Goal: Task Accomplishment & Management: Complete application form

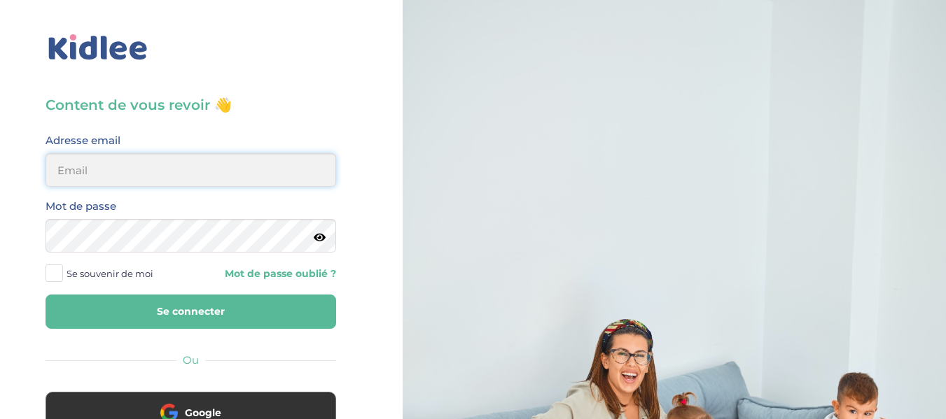
click at [264, 167] on input "email" at bounding box center [191, 170] width 291 height 34
type input "alexandrafournery@hotmail.com"
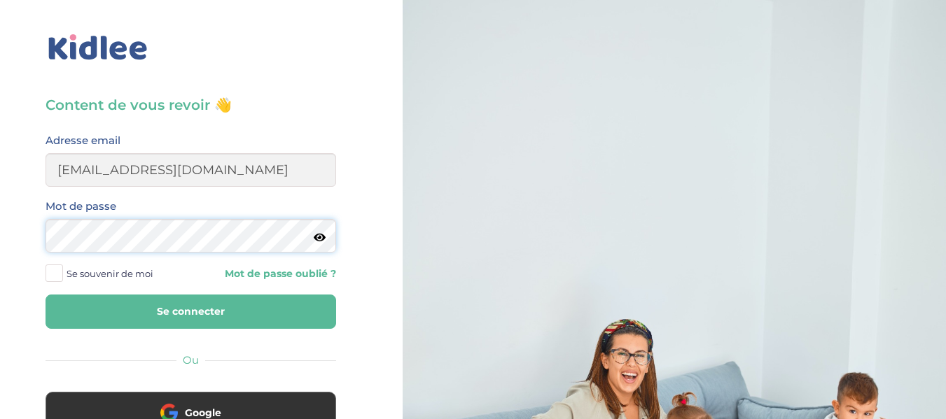
click at [46, 295] on button "Se connecter" at bounding box center [191, 312] width 291 height 34
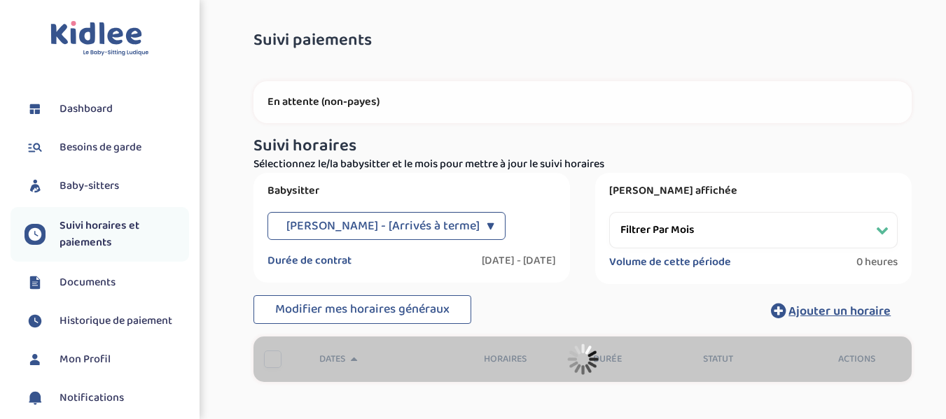
select select "septembre 2024"
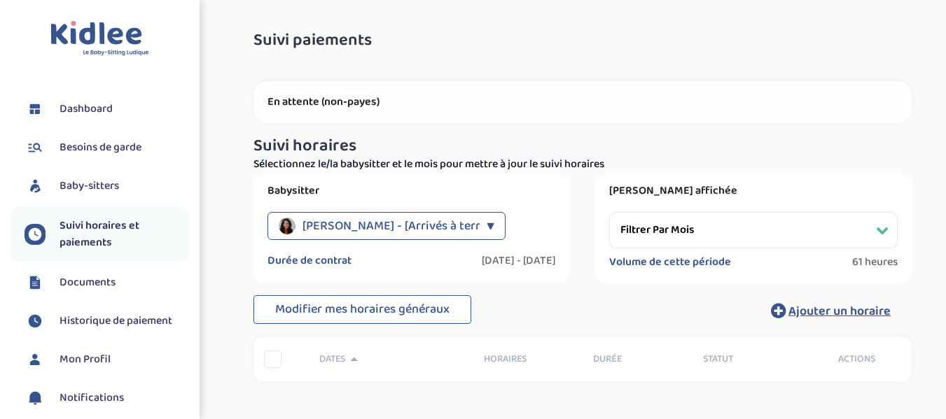
scroll to position [22, 0]
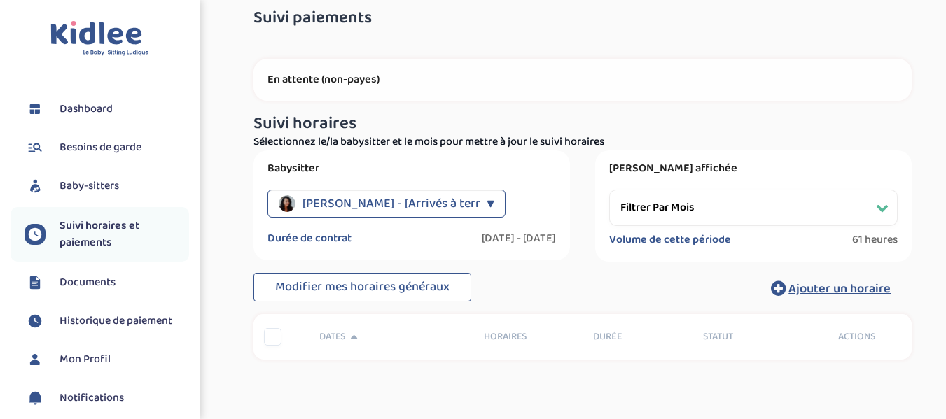
click at [104, 186] on span "Baby-sitters" at bounding box center [90, 186] width 60 height 17
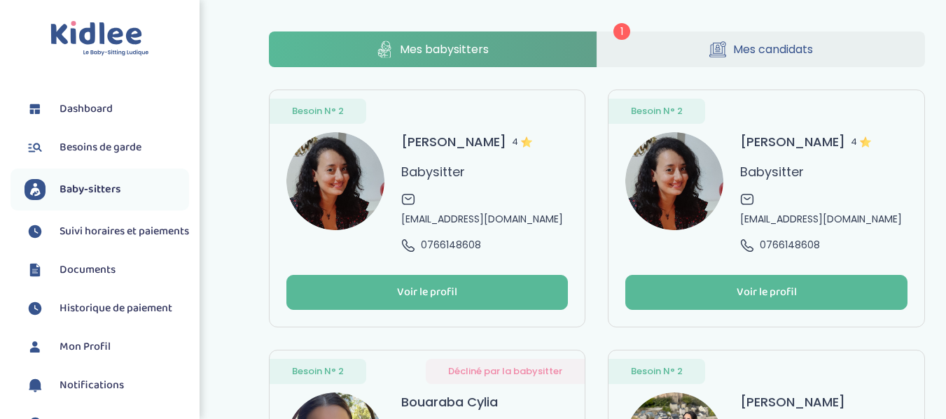
click at [815, 34] on link "Mes candidats" at bounding box center [761, 50] width 328 height 36
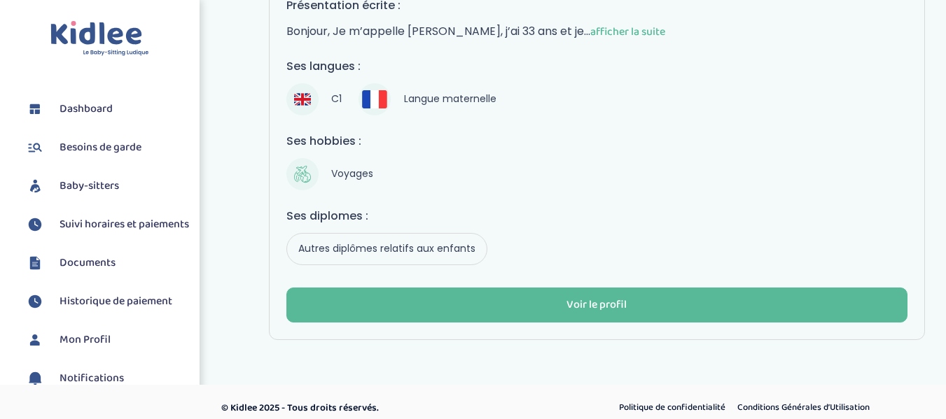
scroll to position [263, 0]
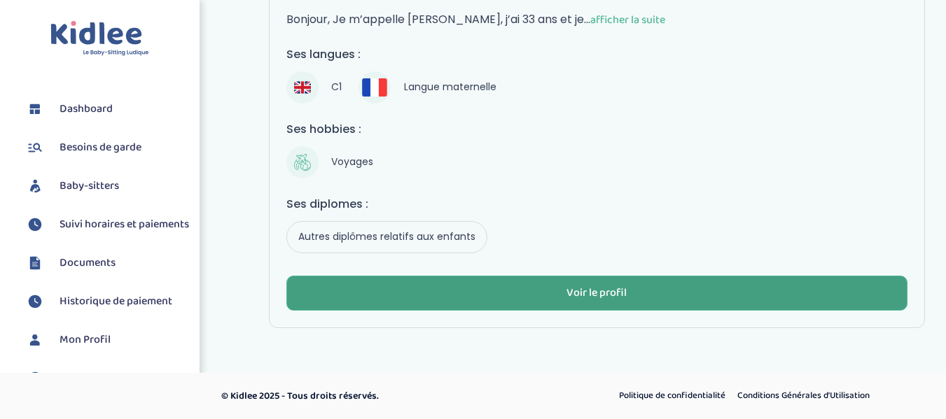
click at [661, 294] on button "Voir le profil" at bounding box center [597, 293] width 622 height 35
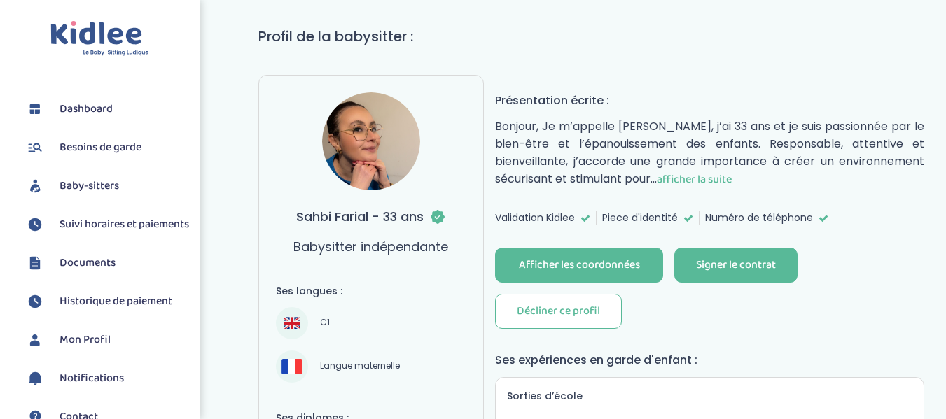
scroll to position [99, 0]
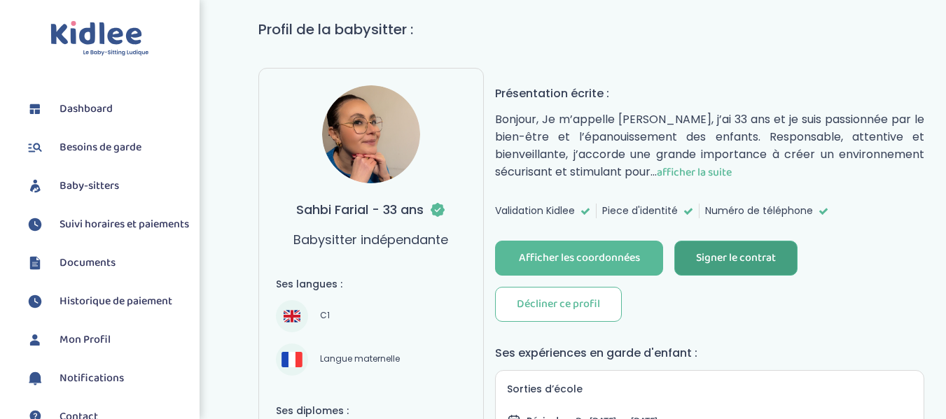
click at [757, 256] on div "Signer le contrat" at bounding box center [736, 259] width 80 height 16
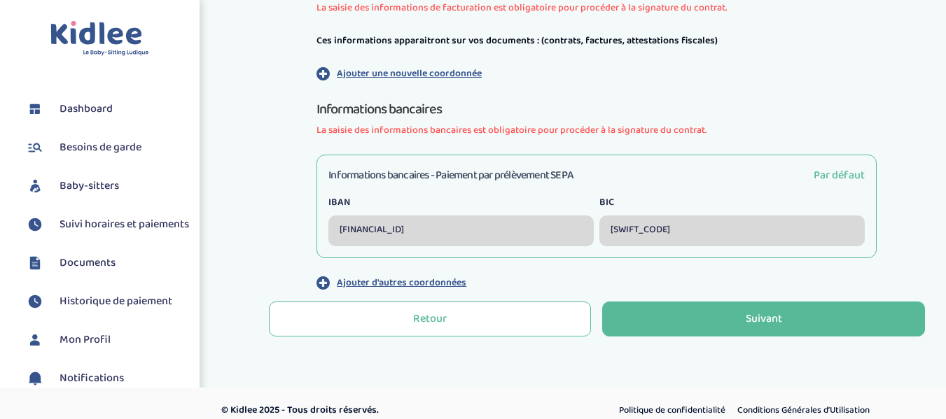
scroll to position [459, 0]
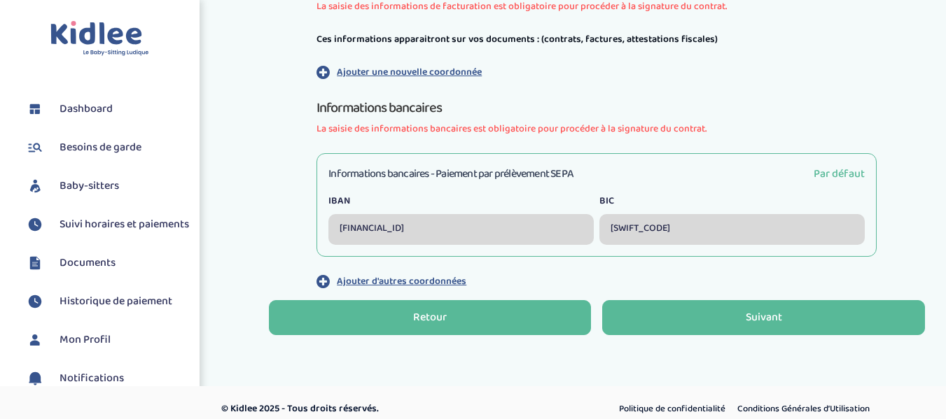
click at [422, 317] on div "Retour" at bounding box center [430, 318] width 34 height 16
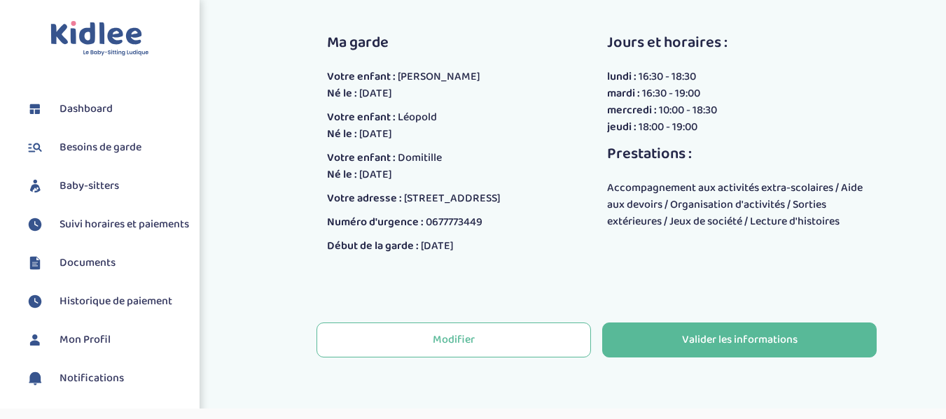
scroll to position [408, 0]
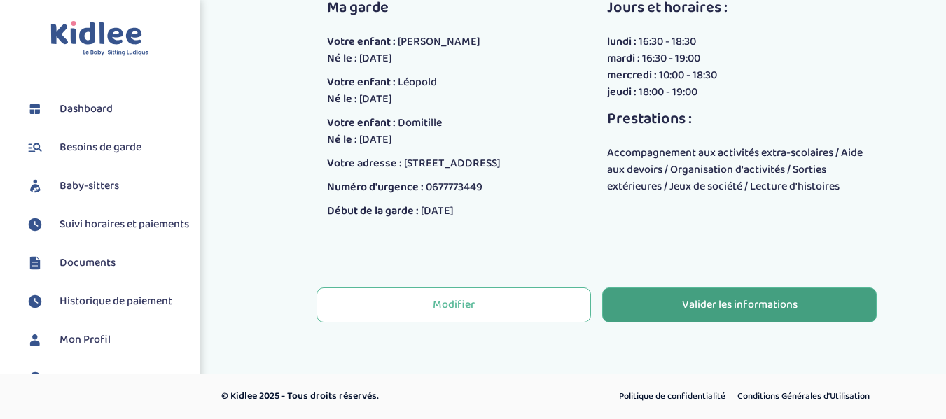
click at [823, 304] on button "Valider les informations" at bounding box center [739, 305] width 274 height 35
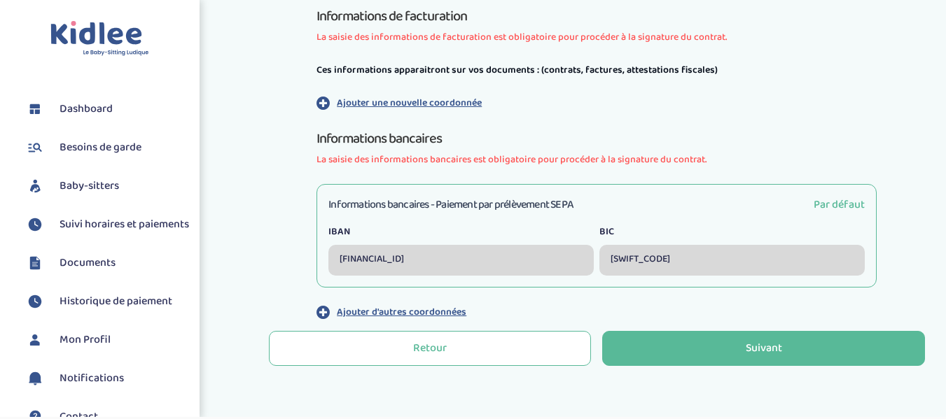
scroll to position [383, 0]
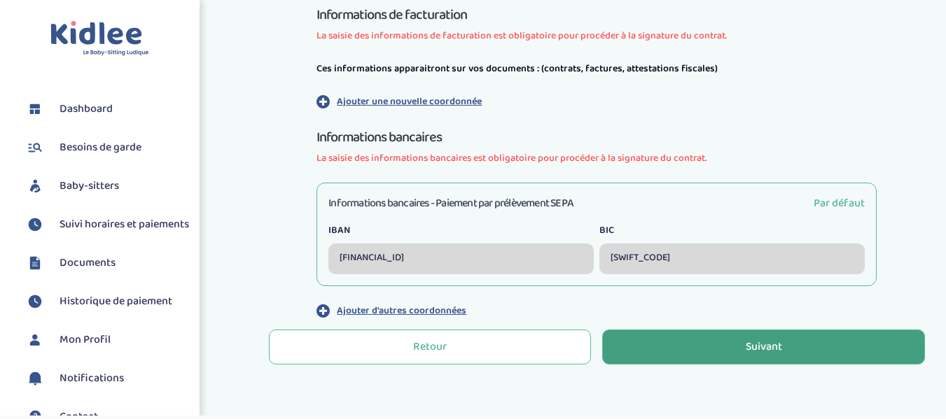
click at [801, 353] on button "Suivant" at bounding box center [763, 347] width 323 height 35
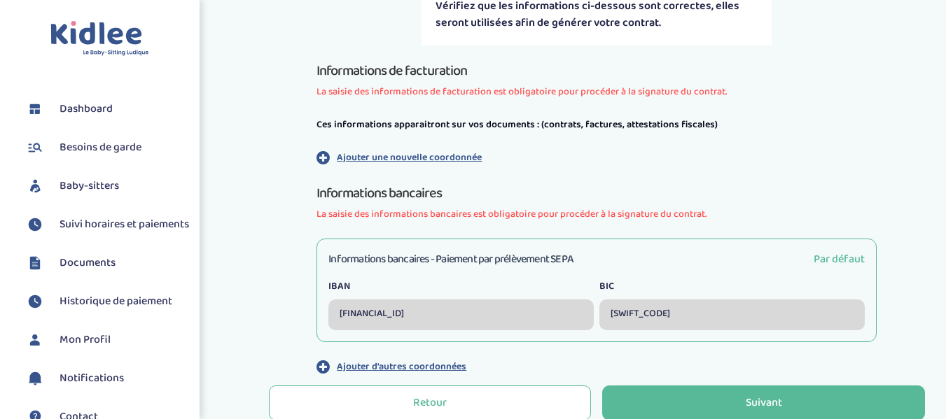
scroll to position [398, 0]
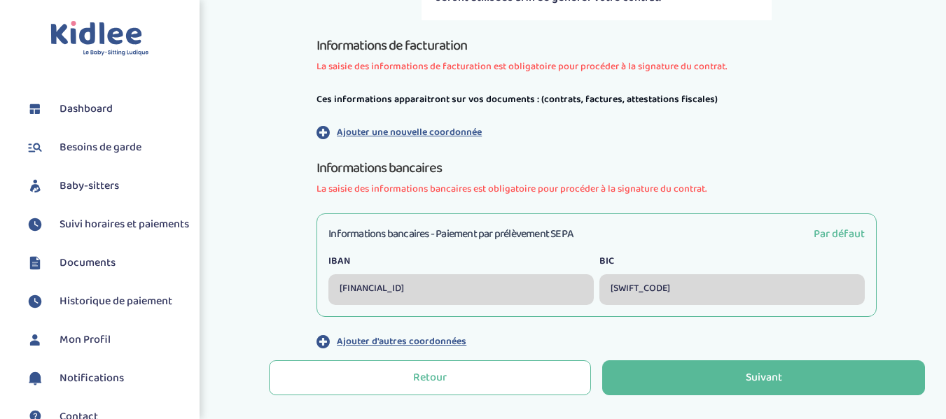
click at [844, 239] on span "Par défaut" at bounding box center [839, 234] width 51 height 18
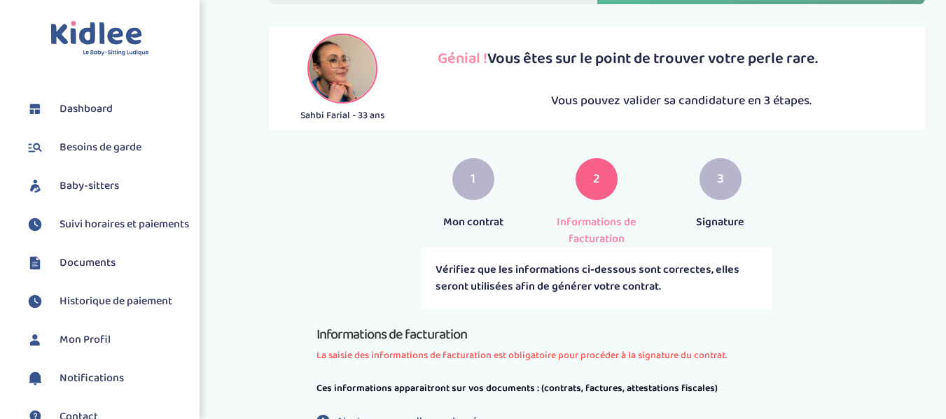
scroll to position [81, 0]
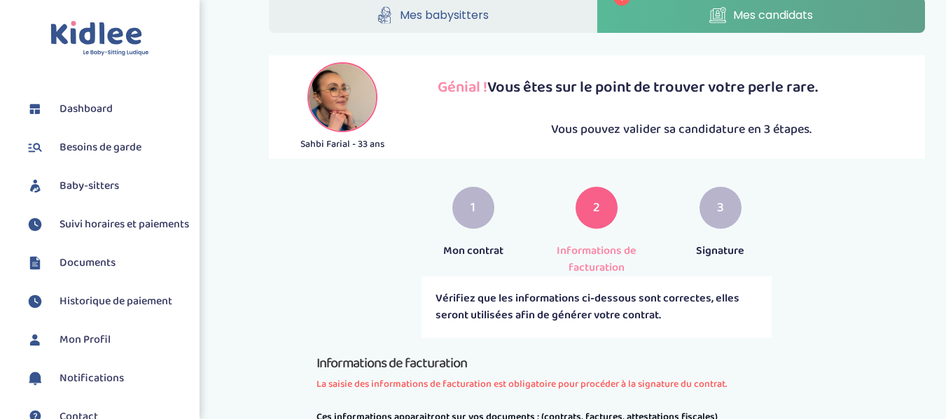
click at [473, 214] on span "1" at bounding box center [473, 208] width 5 height 20
click at [793, 15] on span "Mes candidats" at bounding box center [773, 15] width 80 height 18
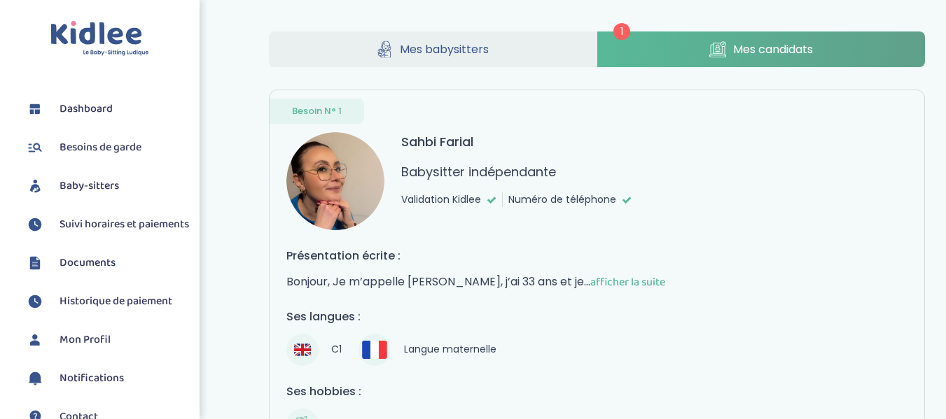
click at [597, 279] on span "afficher la suite" at bounding box center [627, 283] width 75 height 18
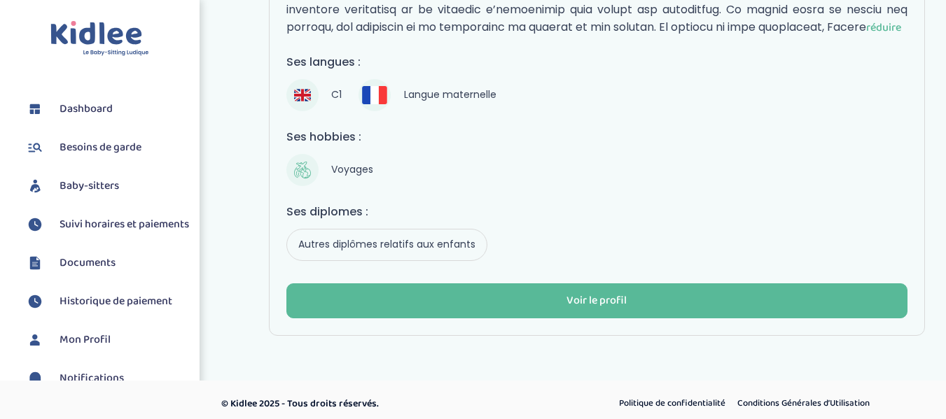
scroll to position [473, 0]
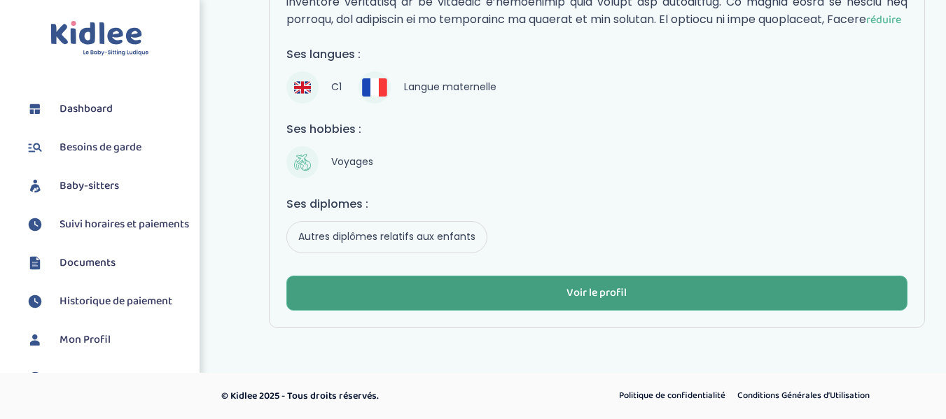
click at [601, 286] on div "Voir le profil" at bounding box center [596, 294] width 60 height 16
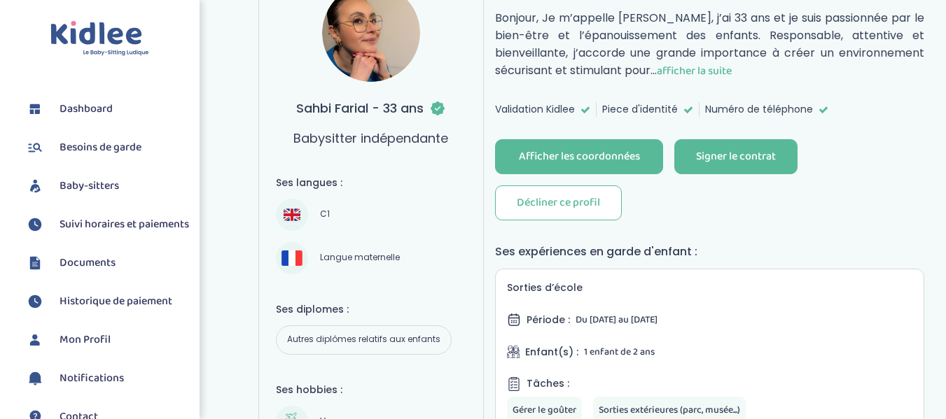
scroll to position [243, 0]
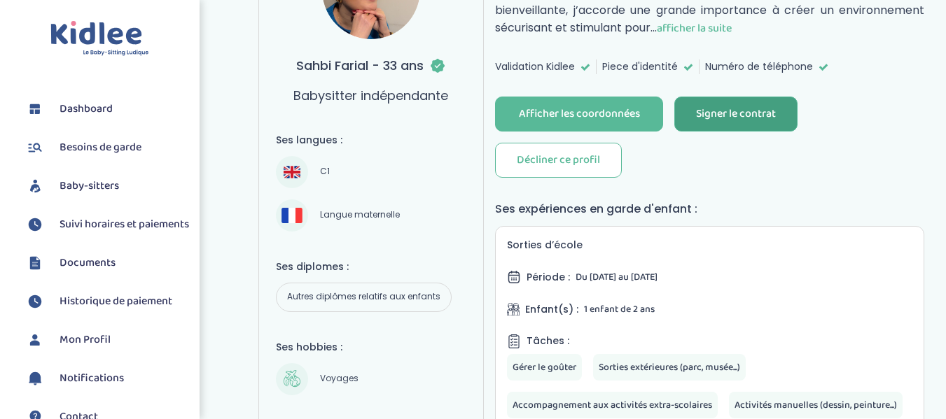
click at [745, 109] on div "Signer le contrat" at bounding box center [736, 114] width 80 height 16
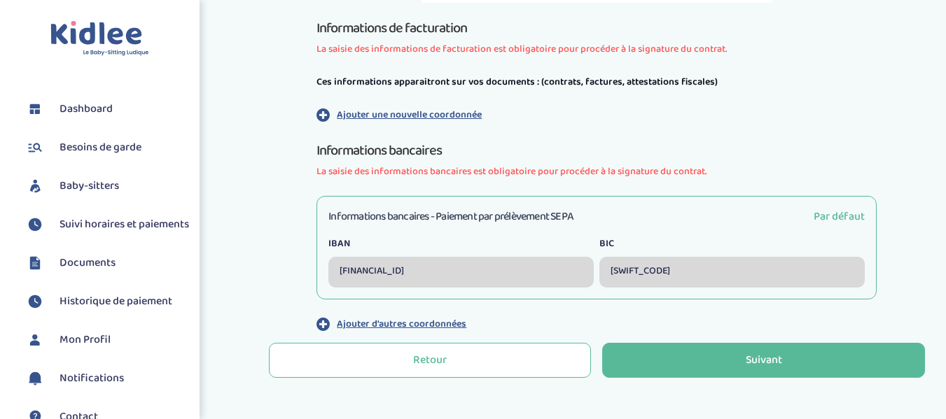
scroll to position [471, 0]
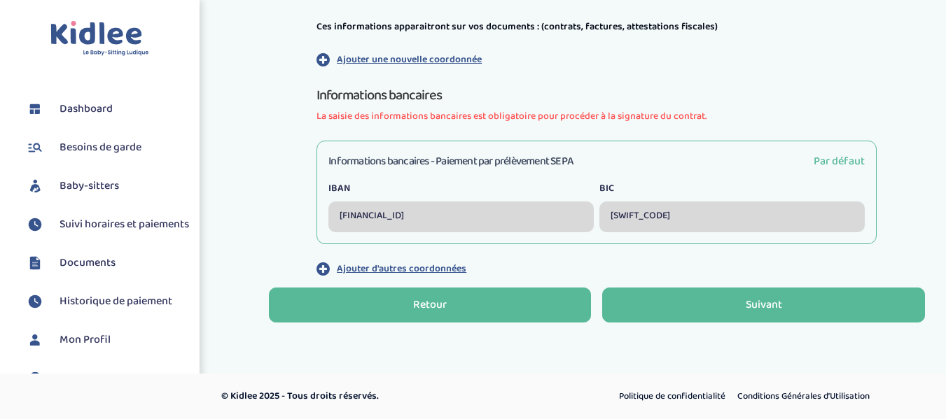
click at [448, 304] on button "Retour" at bounding box center [430, 305] width 323 height 35
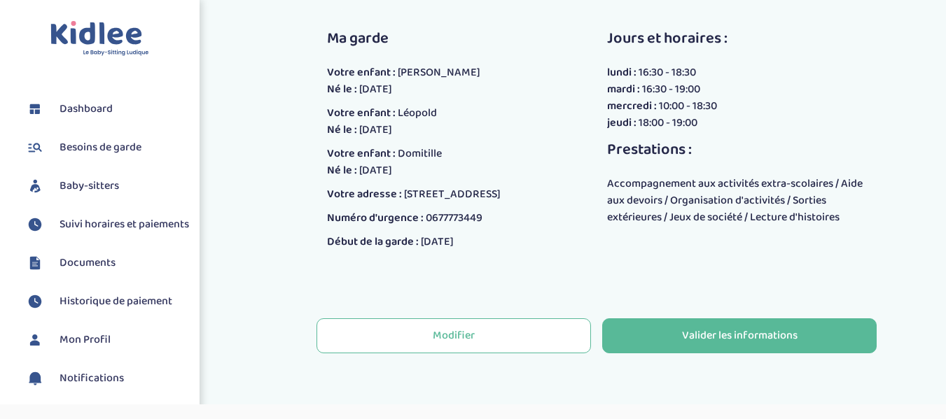
scroll to position [380, 0]
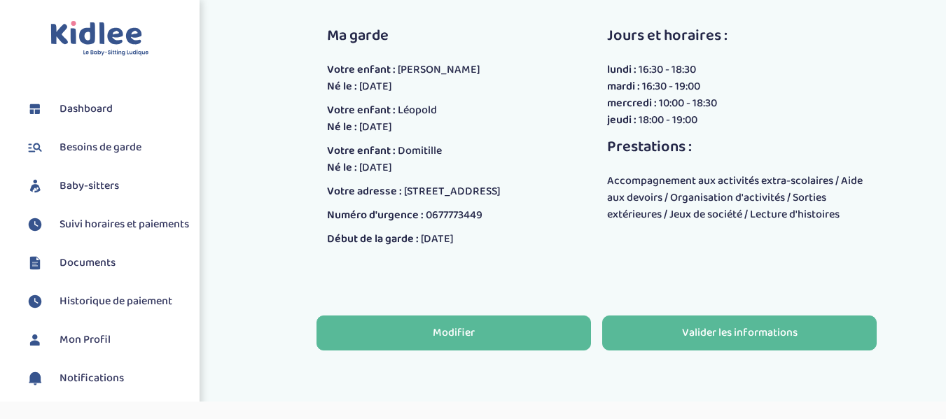
click at [536, 326] on button "Modifier" at bounding box center [454, 333] width 274 height 35
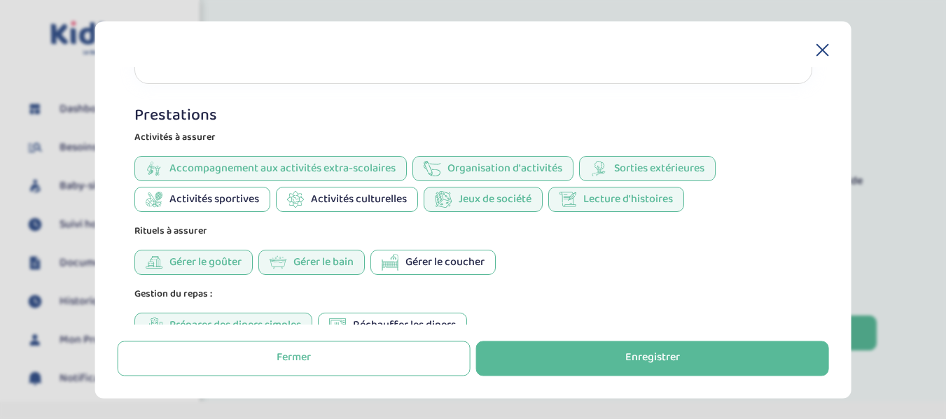
scroll to position [1036, 0]
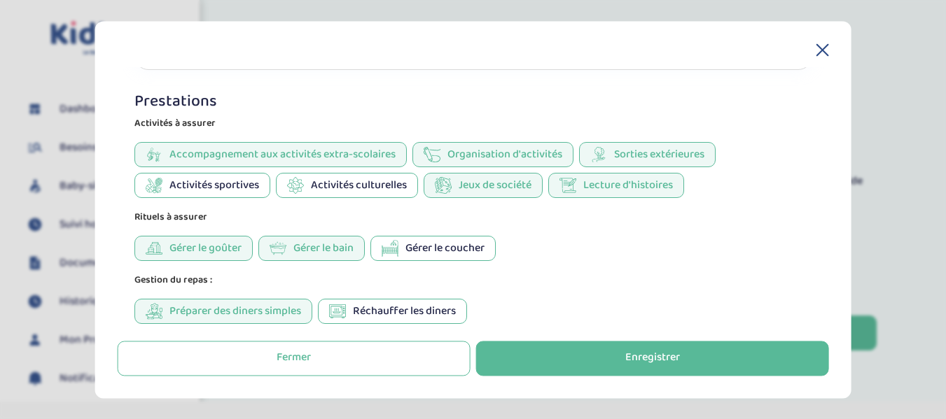
click at [256, 183] on span "Activités sportives" at bounding box center [214, 186] width 90 height 17
click at [317, 189] on span "Activités culturelles" at bounding box center [358, 186] width 96 height 17
click at [439, 305] on span "Réchauffer les diners" at bounding box center [403, 312] width 103 height 17
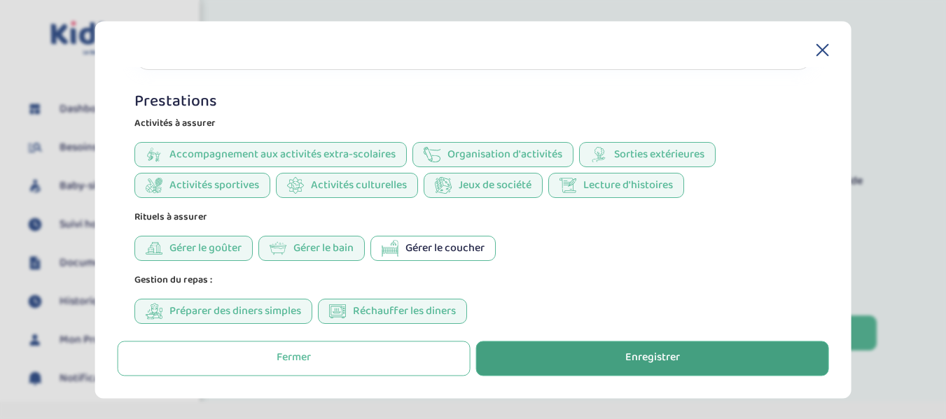
click at [654, 356] on div "Enregistrer" at bounding box center [652, 359] width 55 height 16
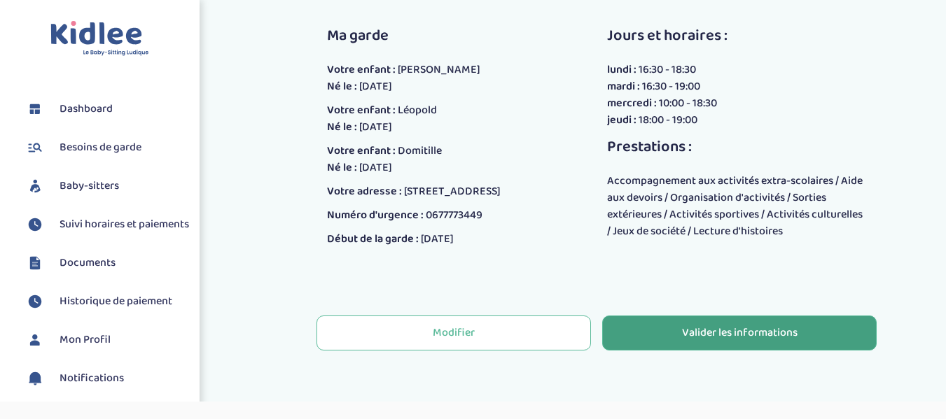
click at [753, 334] on div "Valider les informations" at bounding box center [740, 334] width 116 height 16
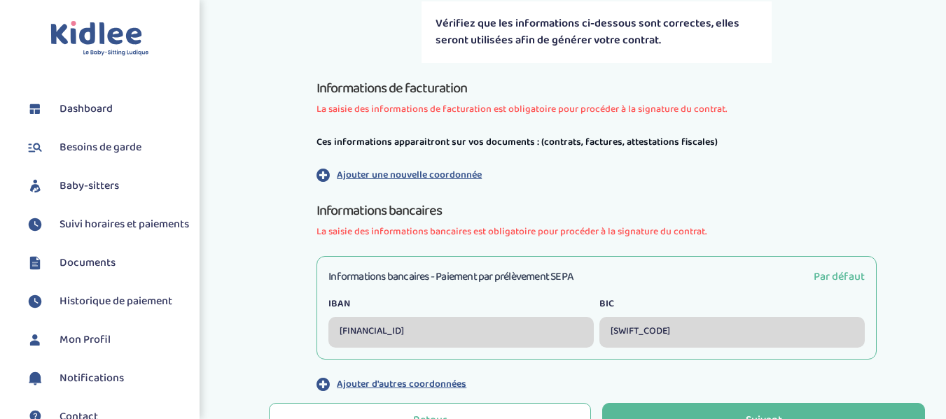
scroll to position [312, 0]
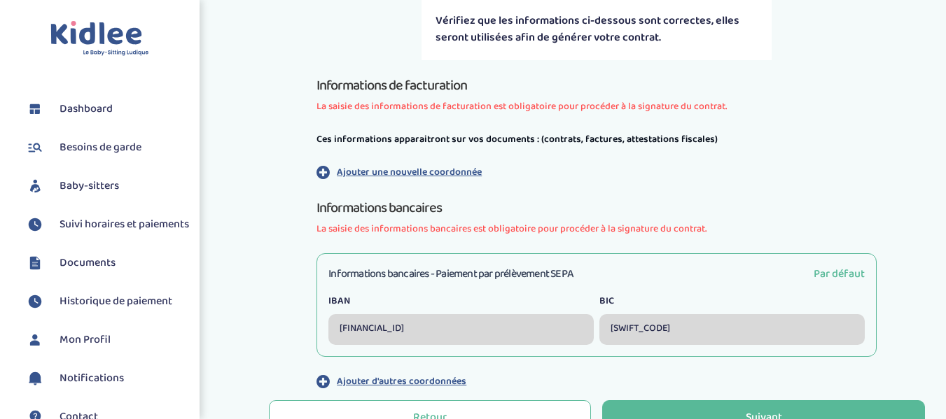
click at [321, 171] on icon "button" at bounding box center [323, 172] width 13 height 15
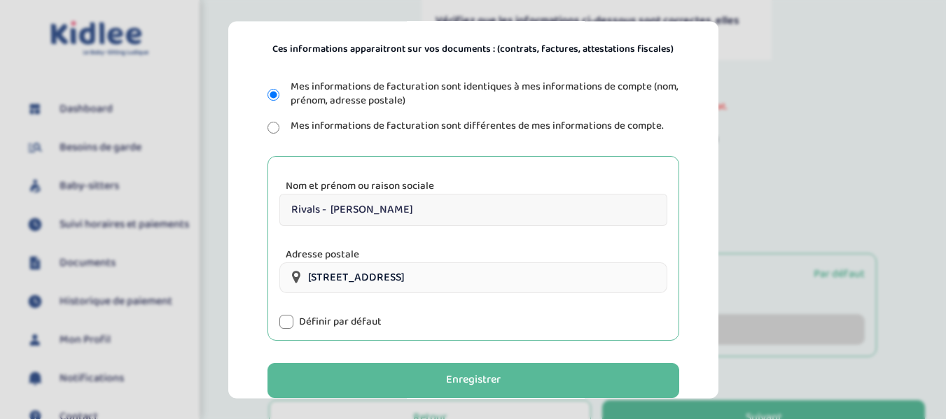
scroll to position [160, 0]
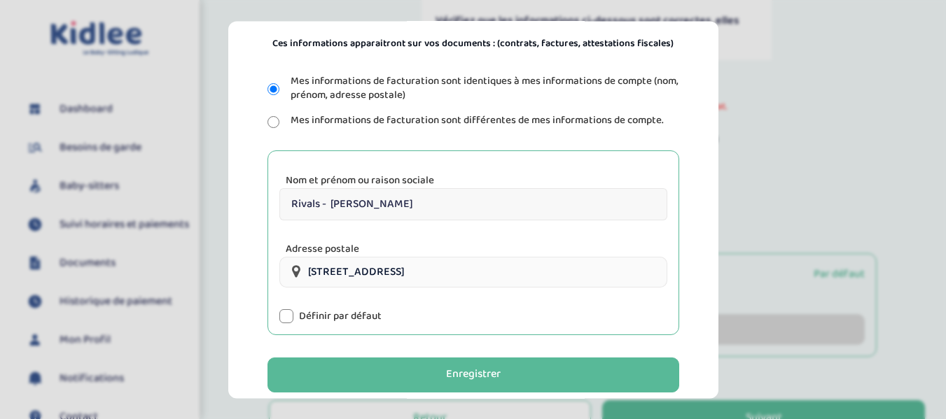
click at [698, 231] on div "Information de factruration Ces informations apparaitront sur vos documents : (…" at bounding box center [473, 209] width 490 height 377
click at [376, 204] on input "Rivals - [PERSON_NAME]" at bounding box center [473, 204] width 388 height 32
type input "Rivals Alexandra"
click at [288, 317] on div at bounding box center [286, 317] width 14 height 14
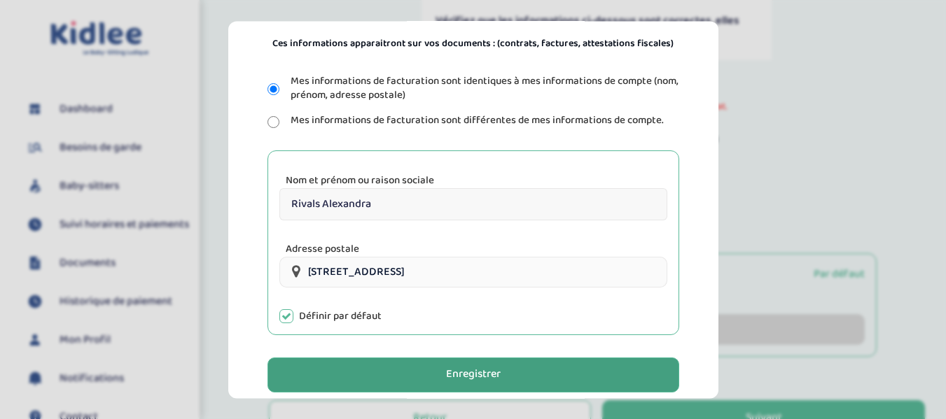
click at [450, 373] on div "Enregistrer" at bounding box center [473, 376] width 55 height 16
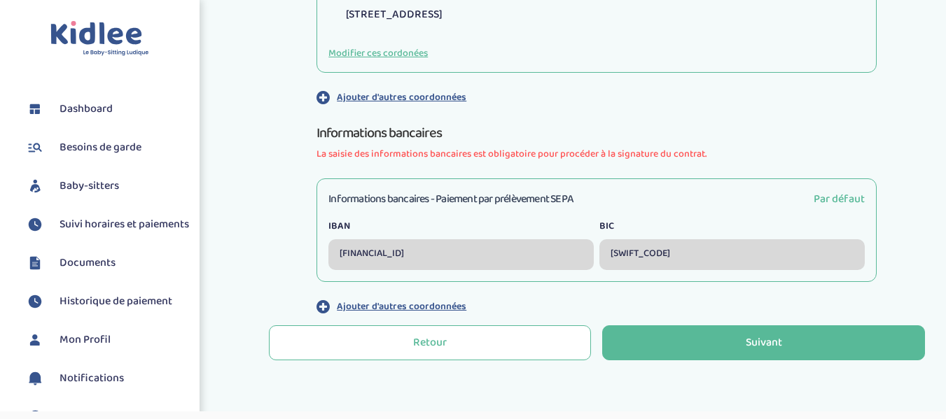
scroll to position [618, 0]
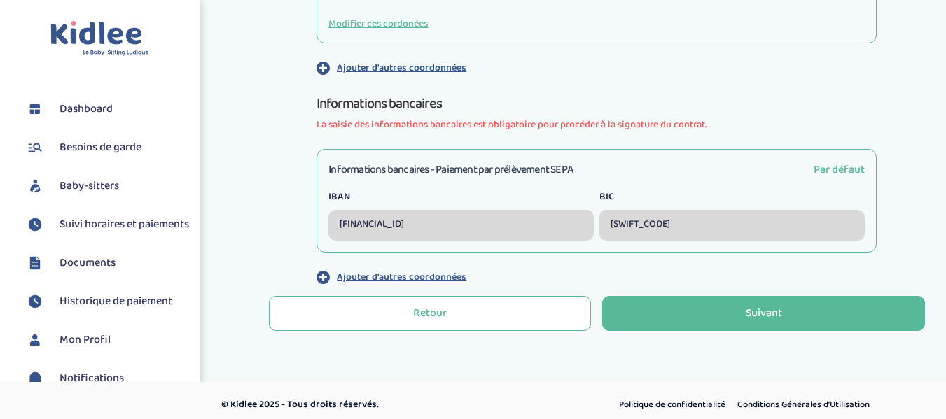
click at [323, 272] on icon "button" at bounding box center [323, 277] width 13 height 15
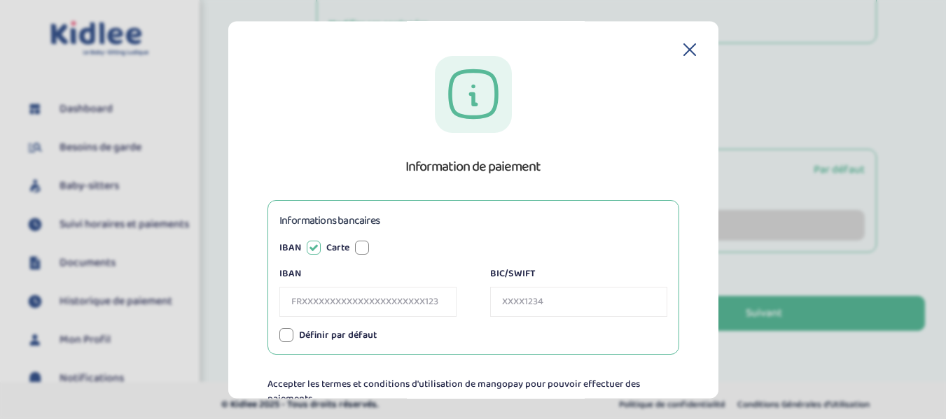
click at [684, 51] on icon at bounding box center [689, 49] width 11 height 11
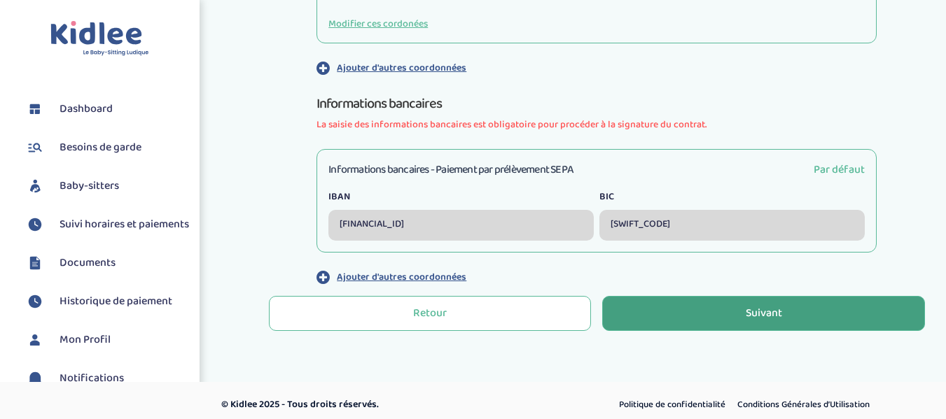
click at [749, 309] on div "Suivant" at bounding box center [764, 314] width 36 height 16
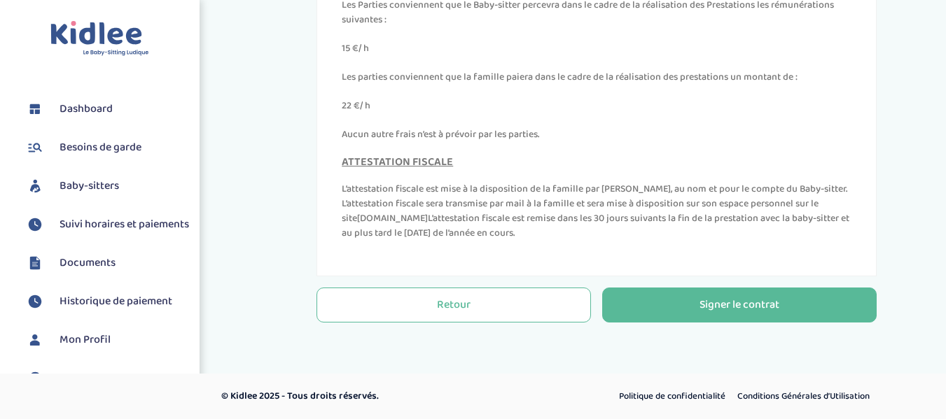
scroll to position [6420, 0]
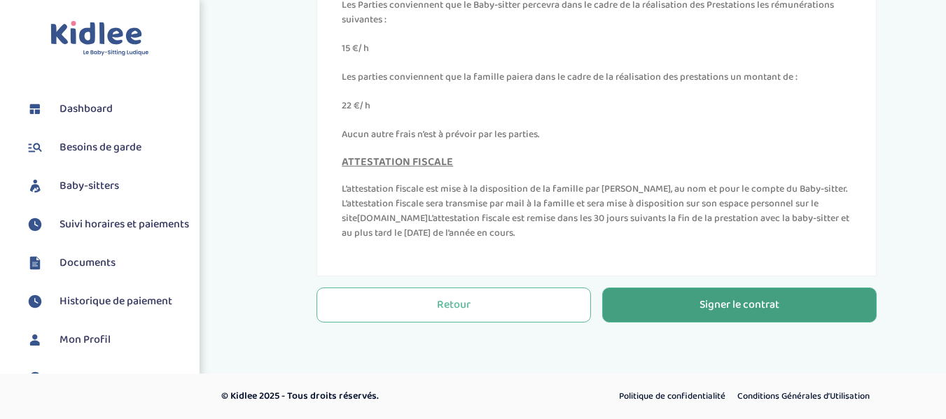
click at [774, 300] on div "Signer le contrat" at bounding box center [740, 306] width 80 height 16
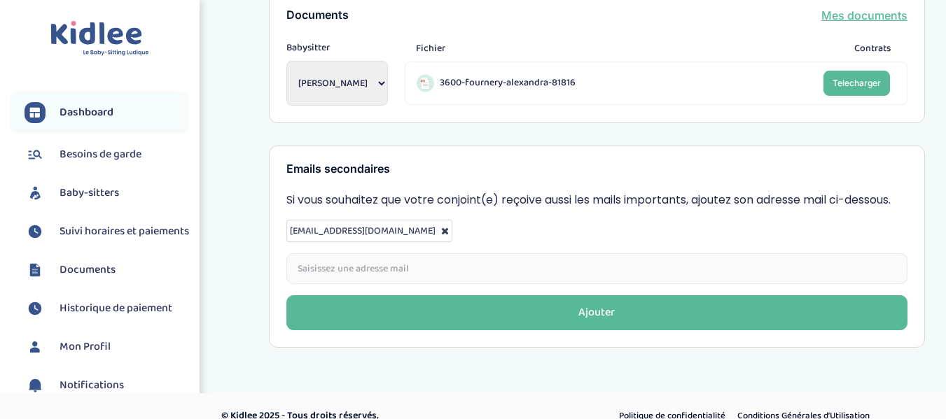
scroll to position [290, 0]
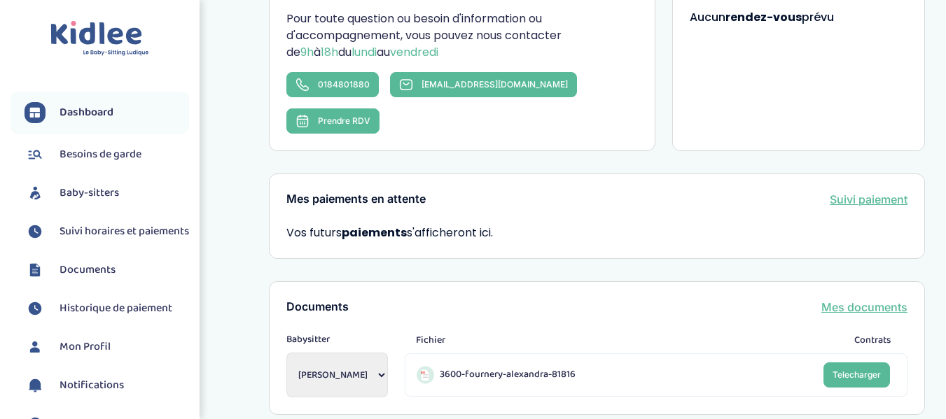
click at [55, 154] on link "Besoins de garde" at bounding box center [107, 154] width 165 height 21
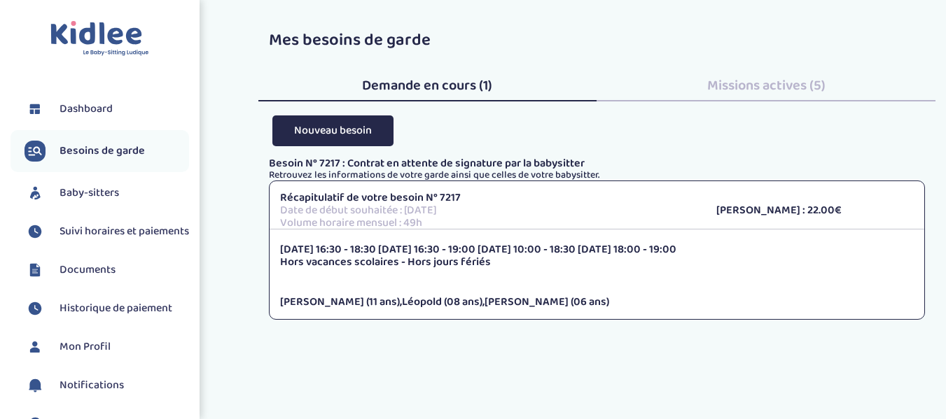
click at [86, 103] on span "Dashboard" at bounding box center [86, 109] width 53 height 17
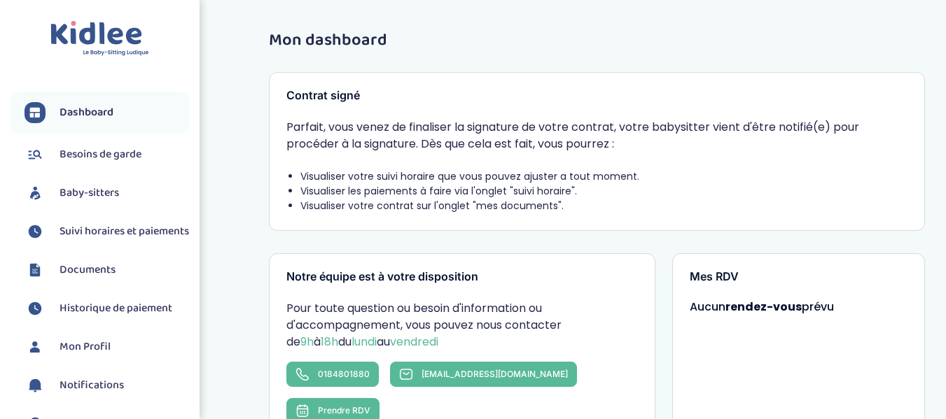
click at [88, 109] on span "Dashboard" at bounding box center [87, 112] width 54 height 17
click at [80, 233] on span "Suivi horaires et paiements" at bounding box center [125, 231] width 130 height 17
click at [80, 231] on span "Suivi horaires et paiements" at bounding box center [125, 231] width 130 height 17
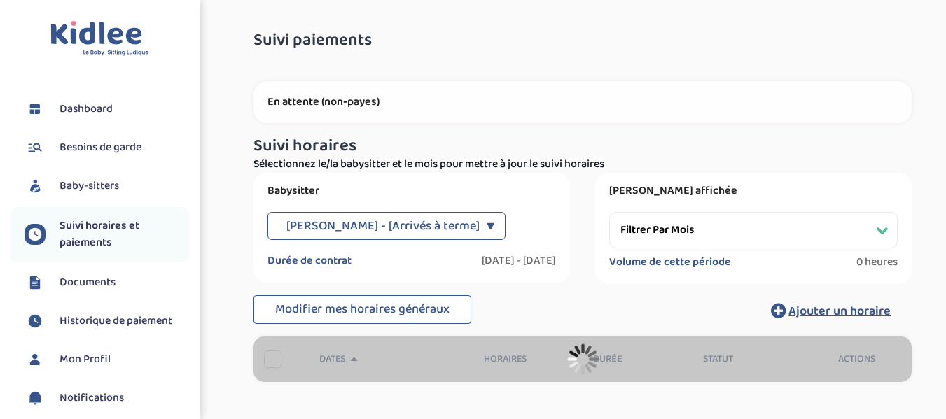
select select "[DATE]"
